Goal: Navigation & Orientation: Find specific page/section

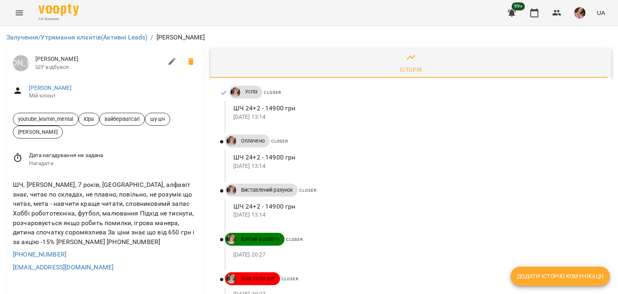
scroll to position [38, 0]
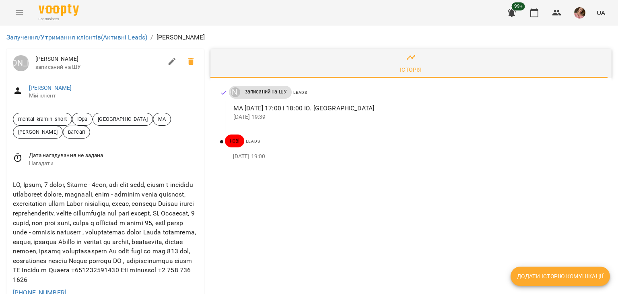
scroll to position [80, 0]
